Goal: Find specific page/section: Find specific page/section

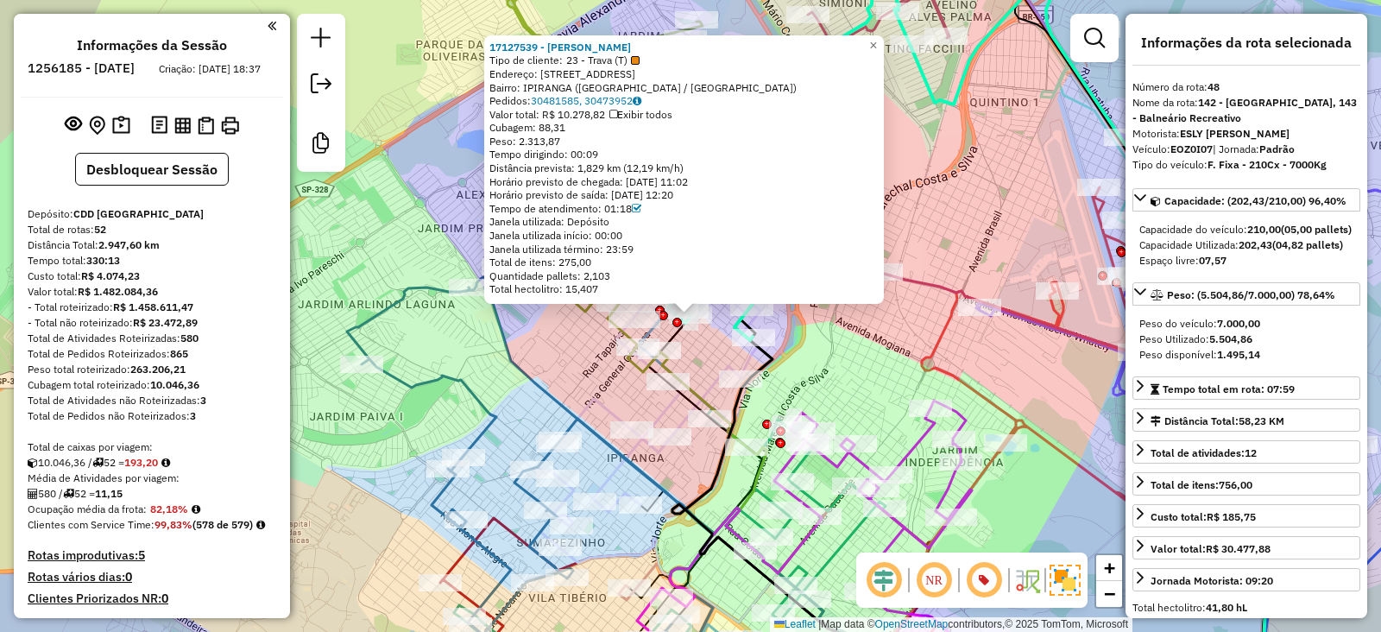
select select "*********"
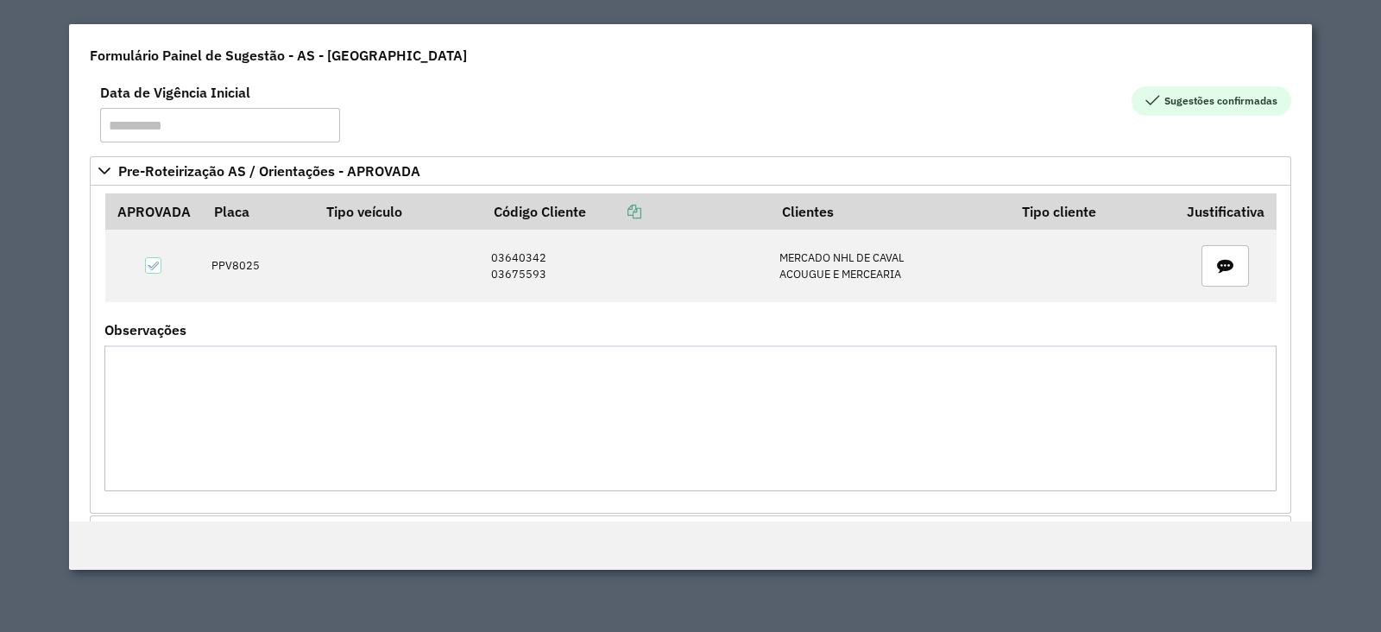
scroll to position [243, 0]
